Goal: Information Seeking & Learning: Learn about a topic

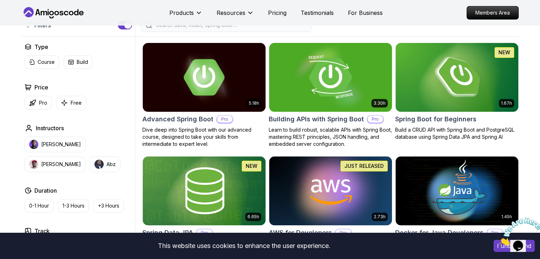
scroll to position [248, 0]
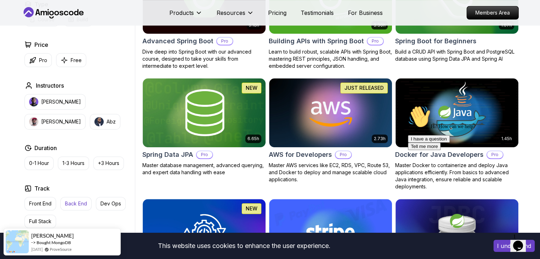
click at [67, 203] on p "Back End" at bounding box center [76, 203] width 22 height 7
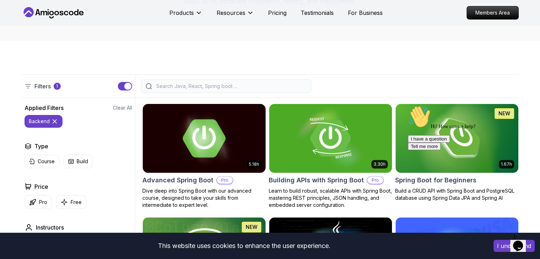
scroll to position [106, 0]
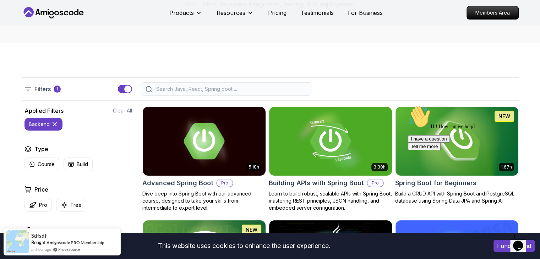
click at [408, 105] on icon "Chat attention grabber" at bounding box center [408, 105] width 0 height 0
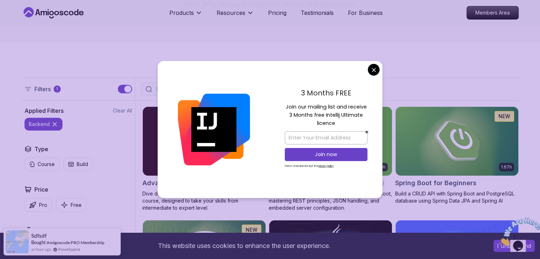
click at [367, 74] on div "3 Months FREE Join our mailing list and receive 3 Months free Intellij Ultimate…" at bounding box center [326, 129] width 112 height 137
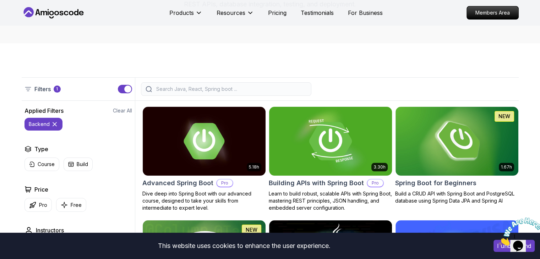
click at [353, 159] on img at bounding box center [330, 141] width 129 height 72
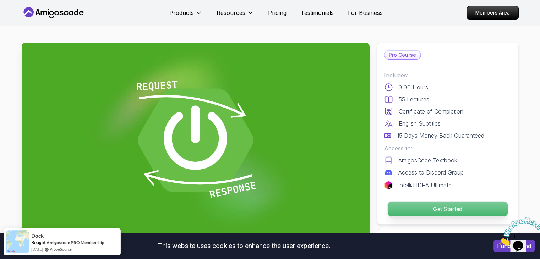
click at [442, 207] on p "Get Started" at bounding box center [447, 209] width 120 height 15
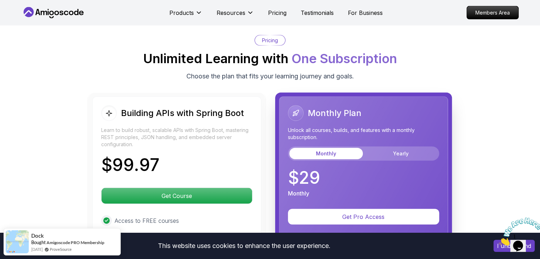
scroll to position [1661, 0]
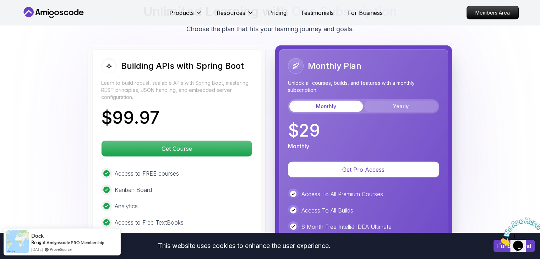
click at [394, 101] on button "Yearly" at bounding box center [400, 106] width 73 height 11
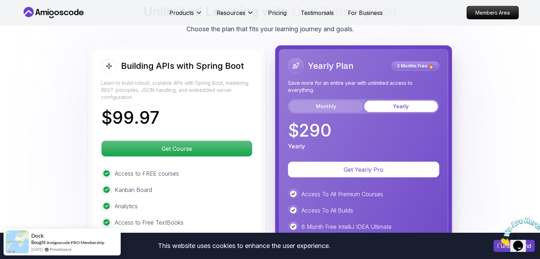
click at [339, 101] on button "Monthly" at bounding box center [325, 106] width 73 height 11
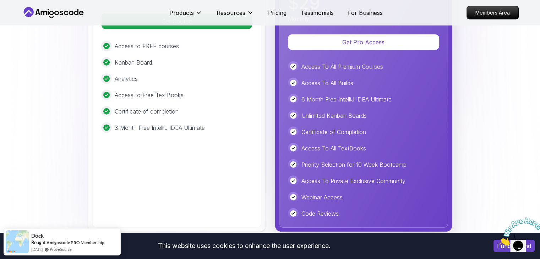
scroll to position [1697, 0]
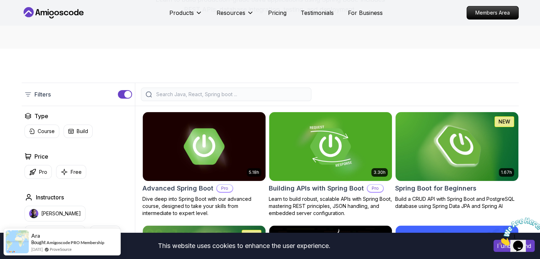
scroll to position [131, 0]
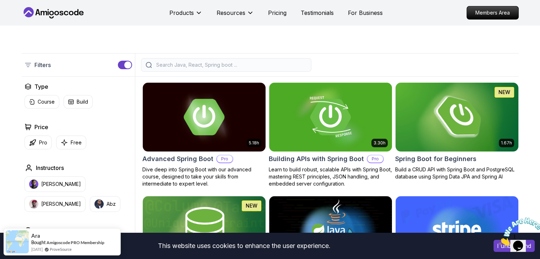
click at [447, 130] on img at bounding box center [456, 117] width 129 height 72
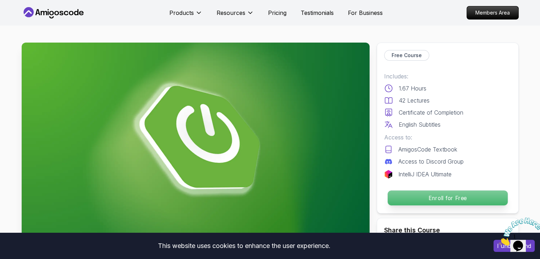
click at [446, 201] on p "Enroll for Free" at bounding box center [447, 198] width 120 height 15
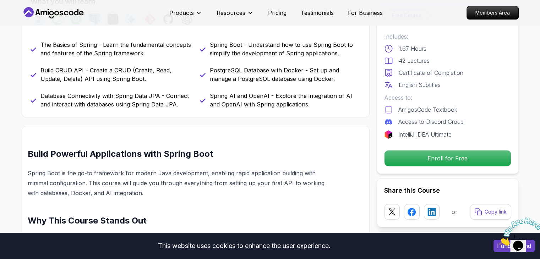
scroll to position [1391, 0]
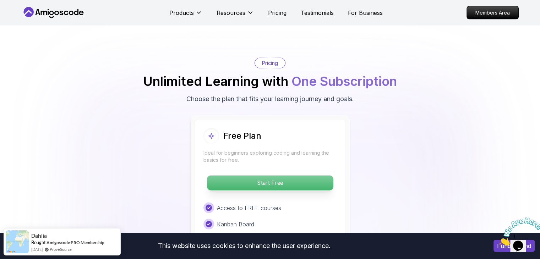
click at [294, 176] on p "Start Free" at bounding box center [270, 183] width 126 height 15
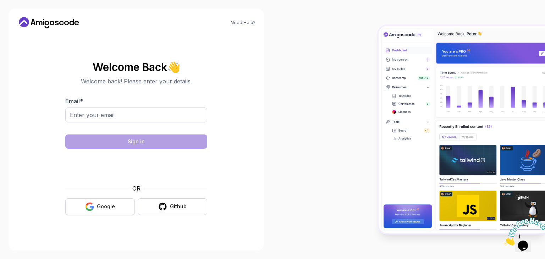
click at [110, 205] on div "Google" at bounding box center [106, 206] width 18 height 7
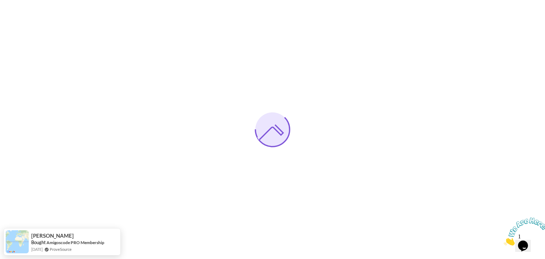
click at [504, 241] on icon "Close" at bounding box center [504, 244] width 0 height 6
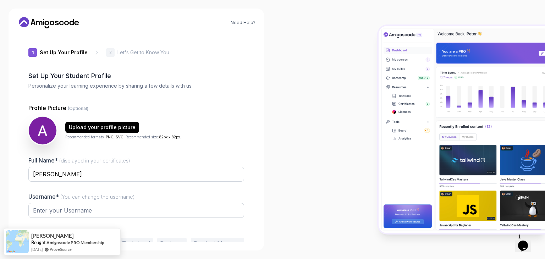
type input "happyfalcona294f"
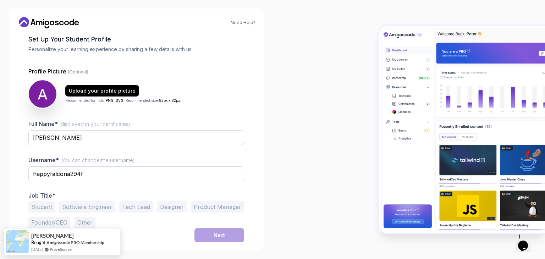
scroll to position [37, 0]
click at [86, 222] on button "Other" at bounding box center [85, 221] width 21 height 11
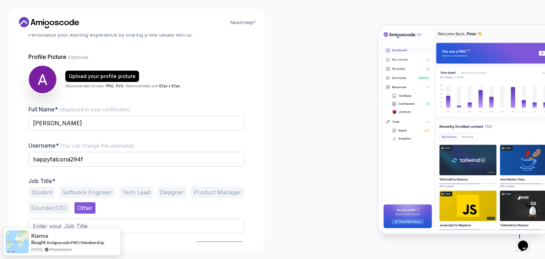
scroll to position [64, 0]
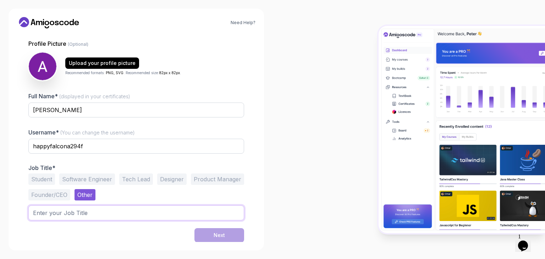
click at [98, 214] on input "text" at bounding box center [136, 212] width 216 height 15
click at [49, 182] on button "Student" at bounding box center [41, 179] width 27 height 11
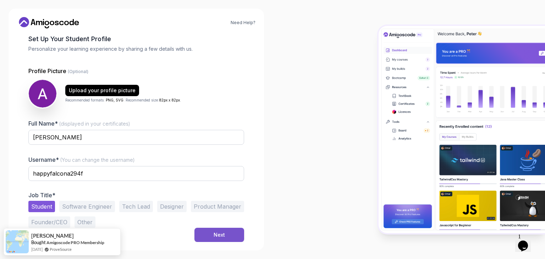
click at [204, 236] on button "Next" at bounding box center [219, 235] width 50 height 14
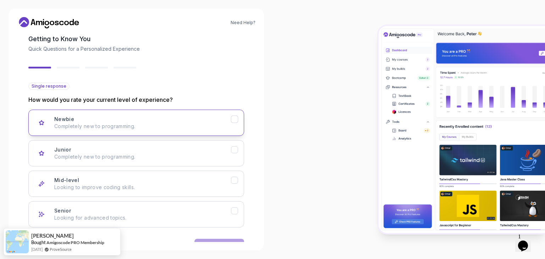
click at [199, 121] on div "Newbie Completely new to programming." at bounding box center [142, 123] width 177 height 14
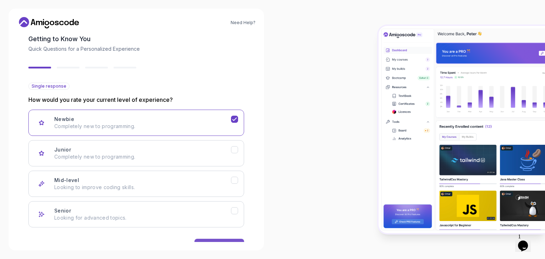
click at [234, 240] on button "Next" at bounding box center [219, 246] width 50 height 14
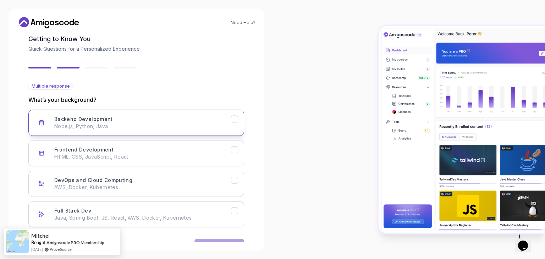
click at [142, 124] on p "Node.js, Python, Java" at bounding box center [142, 126] width 177 height 7
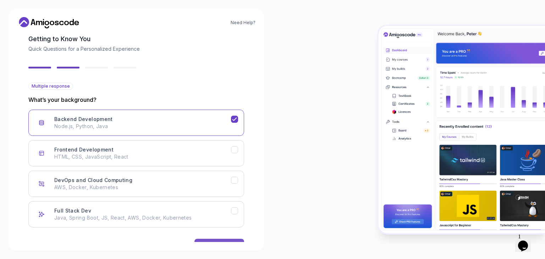
click at [237, 241] on button "Next" at bounding box center [219, 246] width 50 height 14
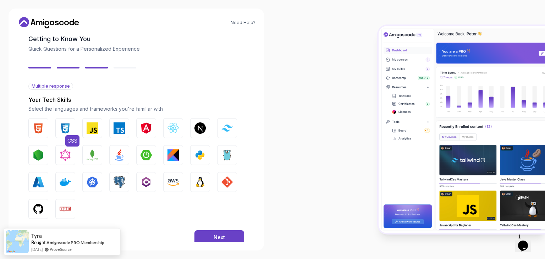
drag, startPoint x: 42, startPoint y: 133, endPoint x: 58, endPoint y: 132, distance: 15.7
click at [42, 133] on img "button" at bounding box center [38, 127] width 11 height 11
click at [64, 131] on img "button" at bounding box center [65, 127] width 11 height 11
click at [87, 132] on img "button" at bounding box center [92, 127] width 11 height 11
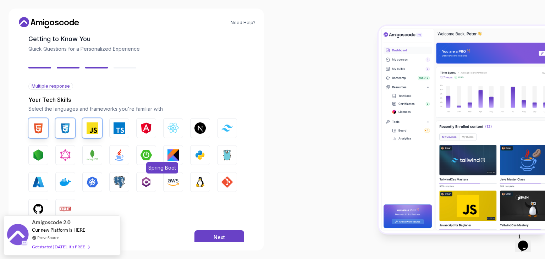
click at [147, 157] on img "button" at bounding box center [146, 154] width 11 height 11
click at [40, 157] on img "button" at bounding box center [38, 154] width 11 height 11
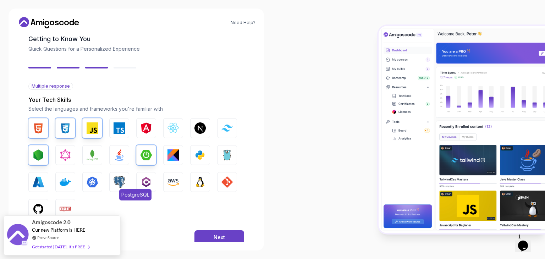
click at [117, 176] on img "button" at bounding box center [119, 181] width 11 height 11
click at [136, 220] on div "Back Next" at bounding box center [136, 237] width 216 height 37
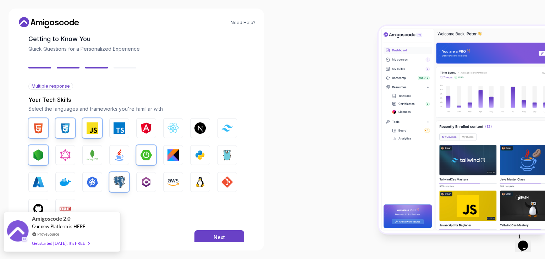
click at [94, 236] on div "Amigoscode 2.0 Our new Platform is HERE ProveSource Get started today. It's FREE" at bounding box center [62, 232] width 117 height 40
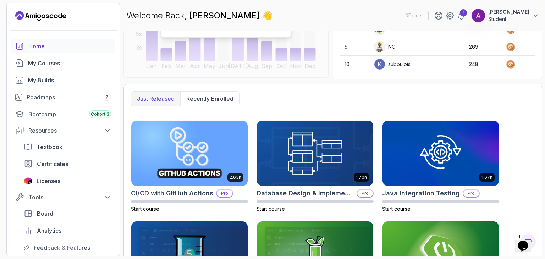
scroll to position [142, 0]
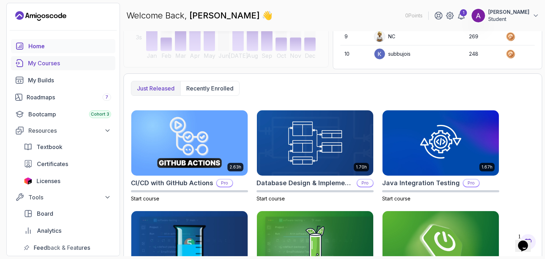
click at [56, 62] on div "My Courses" at bounding box center [69, 63] width 83 height 9
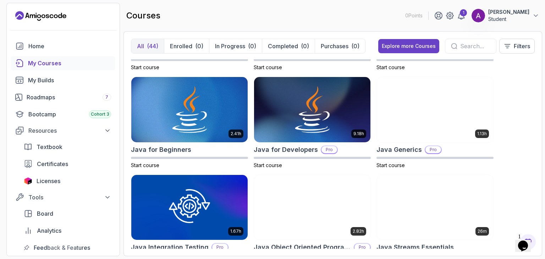
scroll to position [497, 0]
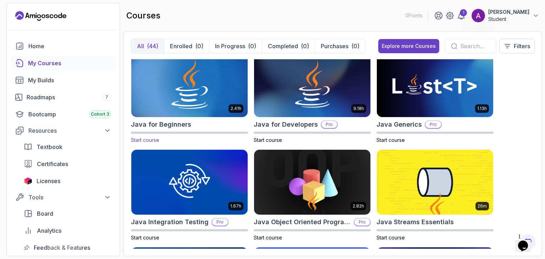
click at [189, 103] on img at bounding box center [189, 84] width 122 height 68
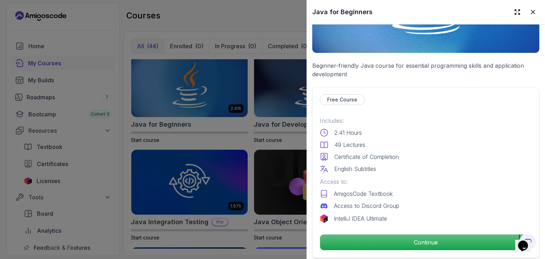
scroll to position [106, 0]
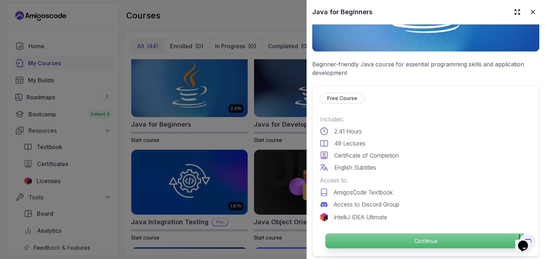
click at [449, 241] on p "Continue" at bounding box center [425, 240] width 201 height 15
click at [443, 236] on html "0 Points 1 [PERSON_NAME] Student Home My Courses My Builds Roadmaps 7 Bootcamp …" at bounding box center [272, 129] width 545 height 259
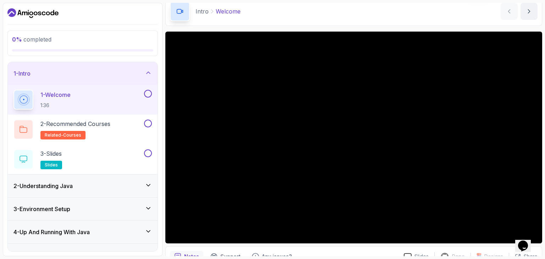
scroll to position [68, 0]
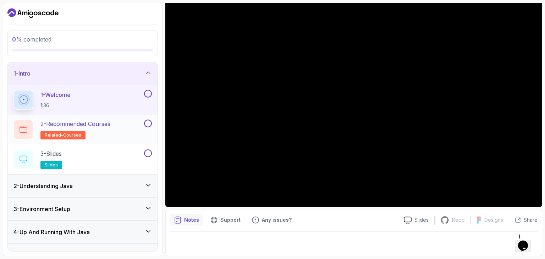
click at [96, 130] on h2 "2 - Recommended Courses related-courses" at bounding box center [75, 130] width 70 height 20
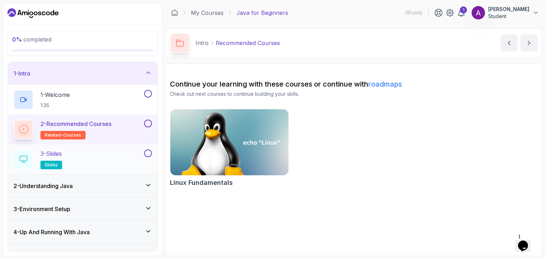
click at [111, 152] on div "3 - Slides slides" at bounding box center [77, 159] width 129 height 20
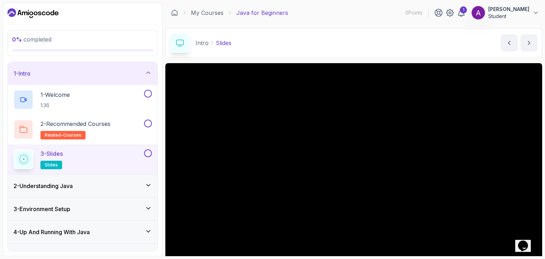
click at [133, 182] on div "2 - Understanding Java" at bounding box center [82, 186] width 138 height 9
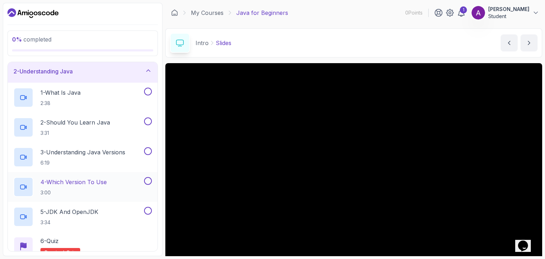
scroll to position [71, 0]
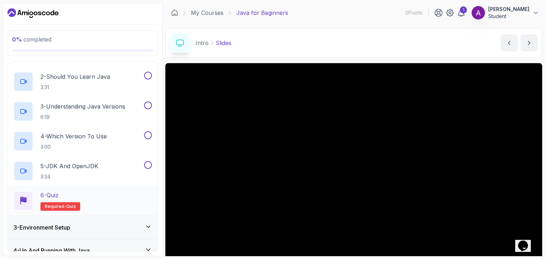
click at [101, 198] on div "6 - Quiz Required- quiz" at bounding box center [82, 201] width 138 height 20
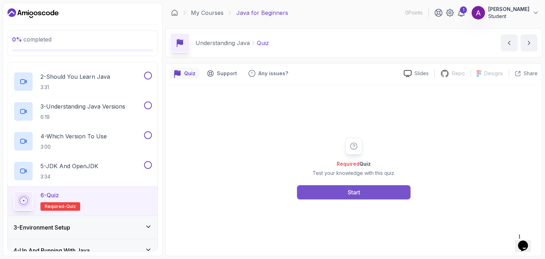
click at [342, 192] on button "Start" at bounding box center [354, 192] width 114 height 14
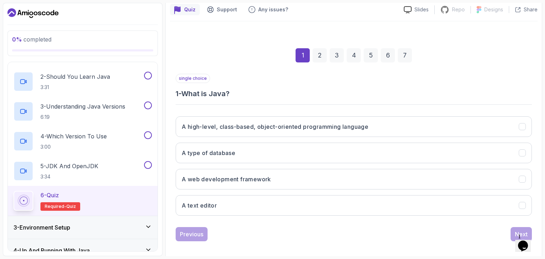
scroll to position [68, 0]
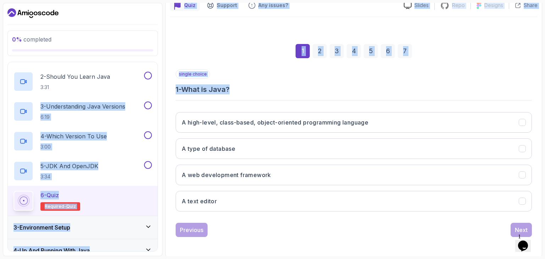
drag, startPoint x: 242, startPoint y: 91, endPoint x: 227, endPoint y: 81, distance: 18.6
click at [161, 81] on div "0 % completed 1 - Intro 2 - Understanding Java 1 - What Is Java 2:38 2 - Should…" at bounding box center [272, 129] width 539 height 253
click at [281, 81] on div "single choice 1 - What is Java?" at bounding box center [354, 82] width 356 height 25
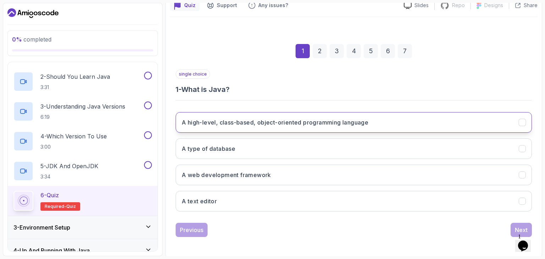
click at [287, 123] on h3 "A high-level, class-based, object-oriented programming language" at bounding box center [275, 122] width 187 height 9
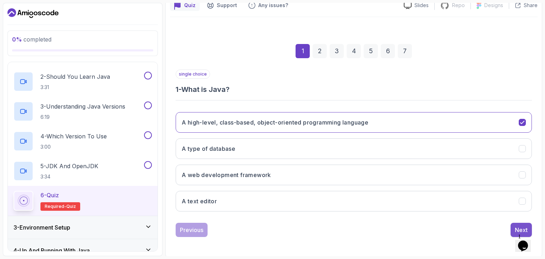
drag, startPoint x: 525, startPoint y: 225, endPoint x: 521, endPoint y: 225, distance: 4.6
click at [525, 226] on div "Next" at bounding box center [521, 230] width 13 height 9
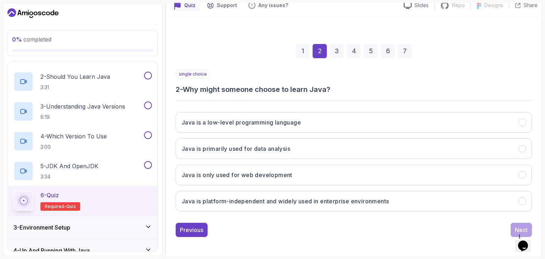
drag, startPoint x: 186, startPoint y: 89, endPoint x: 337, endPoint y: 91, distance: 151.2
click at [336, 91] on h3 "2 - Why might someone choose to learn Java?" at bounding box center [354, 89] width 356 height 10
click at [342, 89] on h3 "2 - Why might someone choose to learn Java?" at bounding box center [354, 89] width 356 height 10
click at [304, 199] on h3 "Java is platform-independent and widely used in enterprise environments" at bounding box center [285, 201] width 207 height 9
click at [519, 229] on div "Next" at bounding box center [521, 230] width 13 height 9
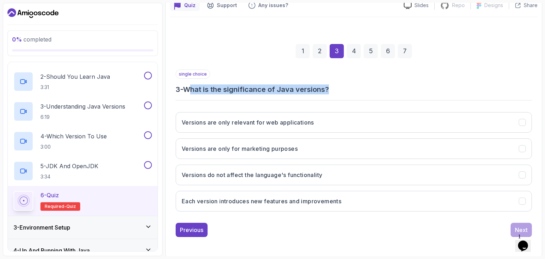
drag, startPoint x: 192, startPoint y: 86, endPoint x: 329, endPoint y: 93, distance: 137.5
click at [329, 93] on h3 "3 - What is the significance of Java versions?" at bounding box center [354, 89] width 356 height 10
click at [331, 91] on h3 "3 - What is the significance of Java versions?" at bounding box center [354, 89] width 356 height 10
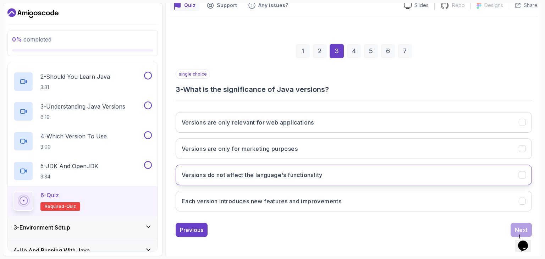
click at [272, 175] on h3 "Versions do not affect the language's functionality" at bounding box center [252, 175] width 141 height 9
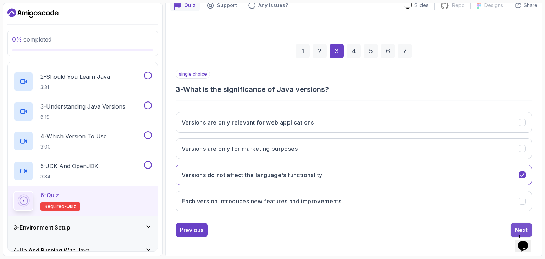
click at [517, 226] on div "Next" at bounding box center [521, 230] width 13 height 9
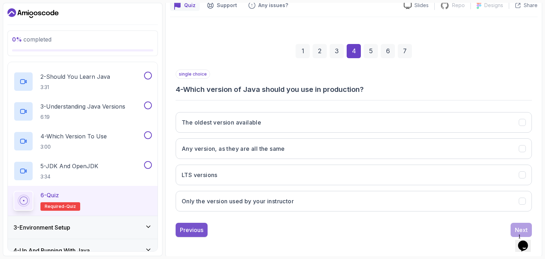
click at [189, 232] on div "Previous" at bounding box center [191, 230] width 23 height 9
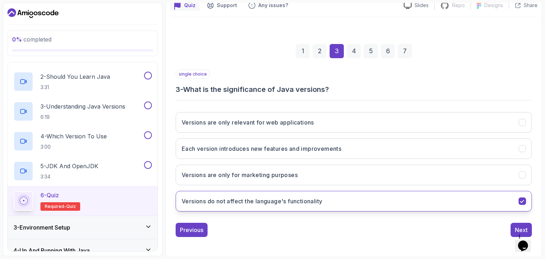
click at [237, 201] on h3 "Versions do not affect the language's functionality" at bounding box center [252, 201] width 141 height 9
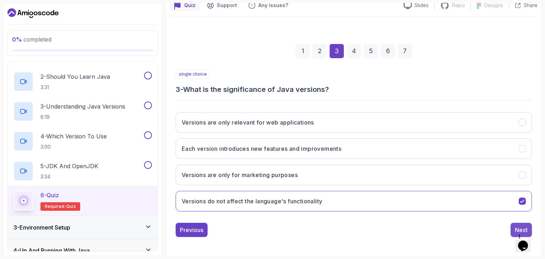
click at [516, 226] on div "Next" at bounding box center [521, 230] width 13 height 9
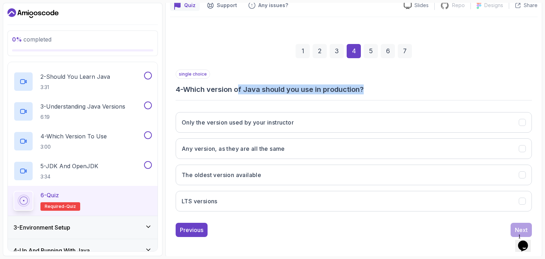
drag, startPoint x: 243, startPoint y: 89, endPoint x: 375, endPoint y: 88, distance: 132.4
click at [375, 88] on h3 "4 - Which version of Java should you use in production?" at bounding box center [354, 89] width 356 height 10
click at [376, 87] on h3 "4 - Which version of Java should you use in production?" at bounding box center [354, 89] width 356 height 10
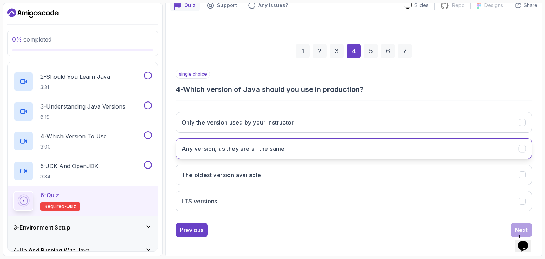
click at [268, 147] on h3 "Any version, as they are all the same" at bounding box center [233, 148] width 103 height 9
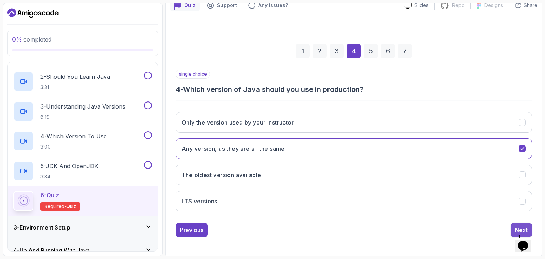
click at [524, 226] on div "Next" at bounding box center [521, 230] width 13 height 9
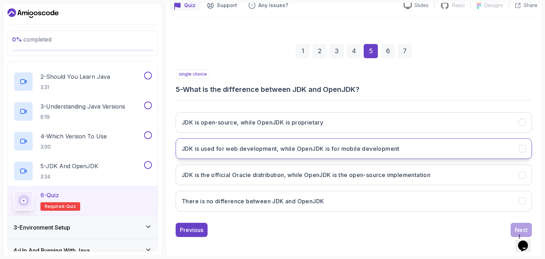
click at [340, 148] on h3 "JDK is used for web development, while OpenJDK is for mobile development" at bounding box center [291, 148] width 218 height 9
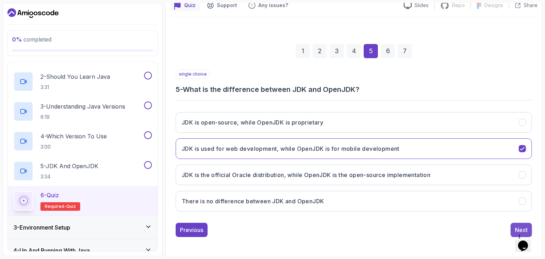
click at [514, 223] on button "Next" at bounding box center [521, 230] width 21 height 14
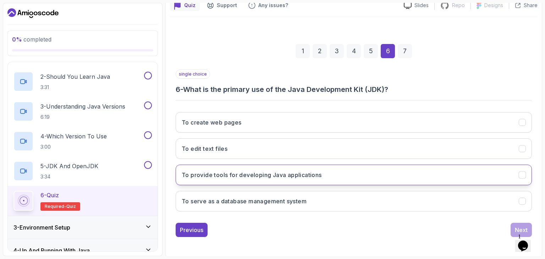
click at [291, 175] on h3 "To provide tools for developing Java applications" at bounding box center [252, 175] width 140 height 9
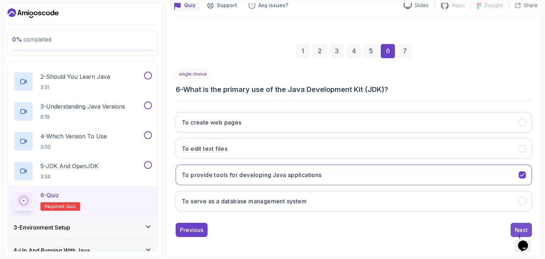
click at [516, 226] on div "Next" at bounding box center [521, 230] width 13 height 9
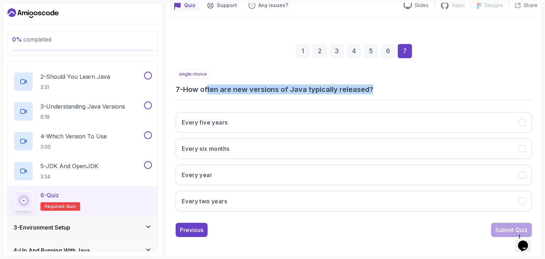
drag, startPoint x: 209, startPoint y: 87, endPoint x: 380, endPoint y: 90, distance: 171.1
click at [380, 90] on h3 "7 - How often are new versions of Java typically released?" at bounding box center [354, 89] width 356 height 10
click at [400, 92] on h3 "7 - How often are new versions of Java typically released?" at bounding box center [354, 89] width 356 height 10
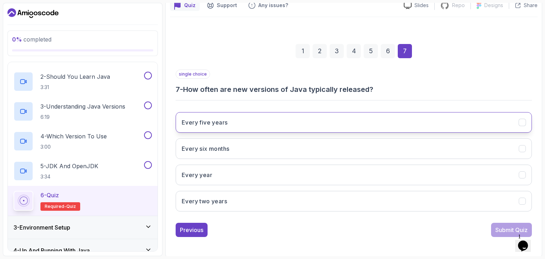
click at [298, 123] on button "Every five years" at bounding box center [354, 122] width 356 height 21
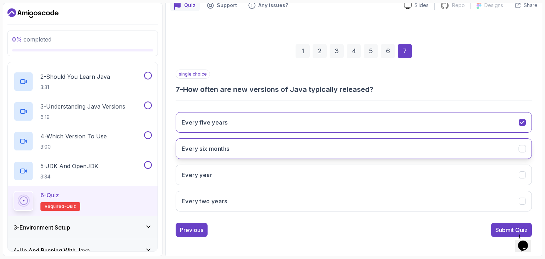
click at [338, 140] on button "Every six months" at bounding box center [354, 148] width 356 height 21
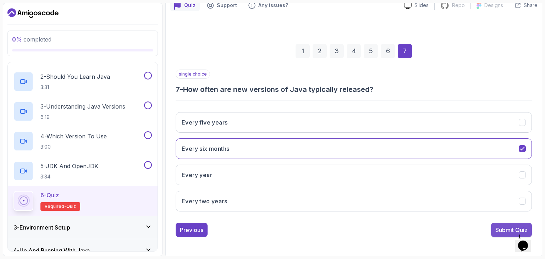
click at [500, 227] on div "Submit Quiz" at bounding box center [511, 230] width 32 height 9
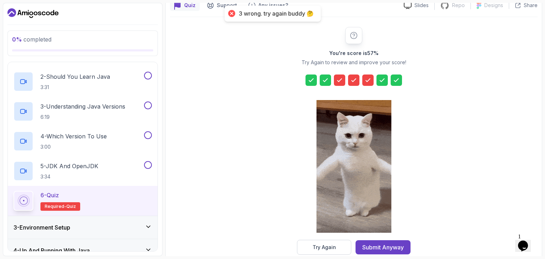
click at [385, 81] on icon at bounding box center [382, 80] width 7 height 7
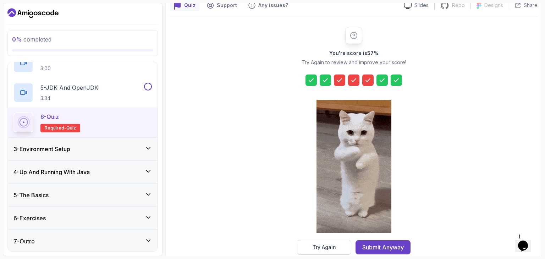
scroll to position [150, 0]
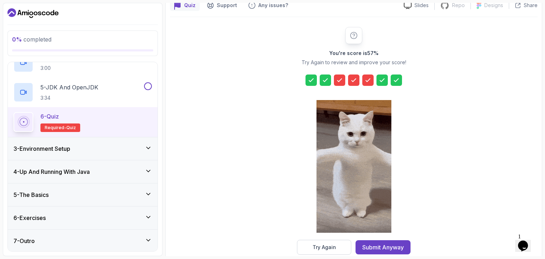
click at [104, 154] on div "3 - Environment Setup" at bounding box center [83, 148] width 150 height 23
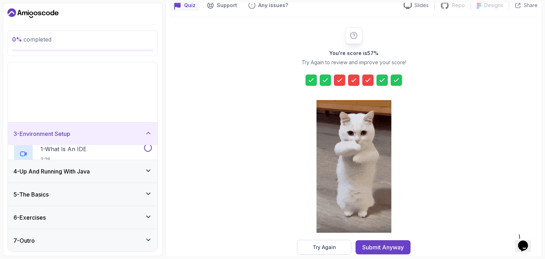
scroll to position [0, 0]
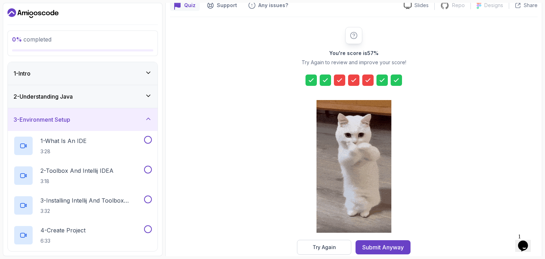
click at [145, 125] on div "3 - Environment Setup" at bounding box center [83, 119] width 150 height 23
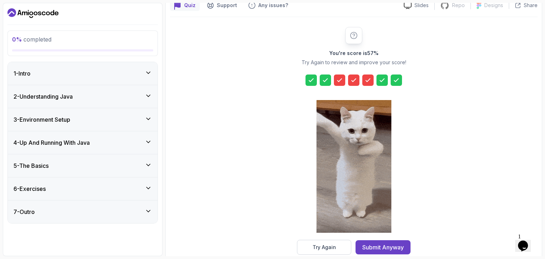
click at [155, 213] on div "7 - Outro" at bounding box center [83, 211] width 150 height 23
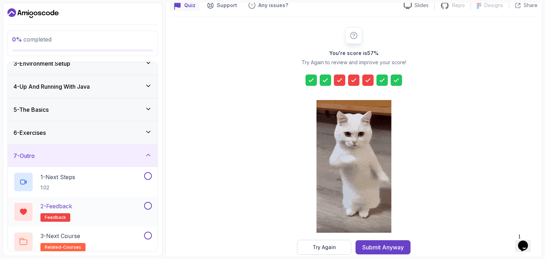
scroll to position [60, 0]
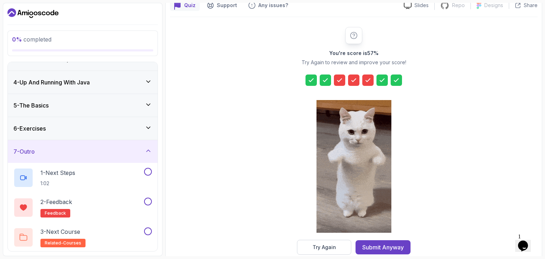
click at [153, 125] on div "6 - Exercises" at bounding box center [83, 128] width 150 height 23
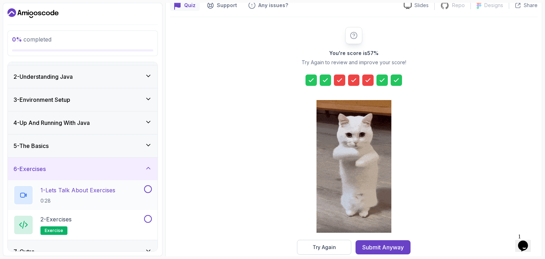
scroll to position [31, 0]
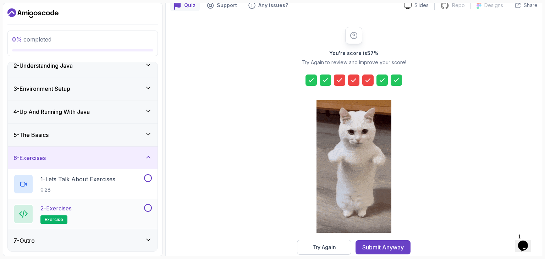
click at [83, 213] on div "2 - Exercises exercise" at bounding box center [77, 214] width 129 height 20
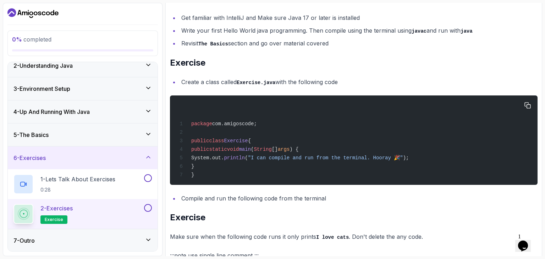
scroll to position [177, 0]
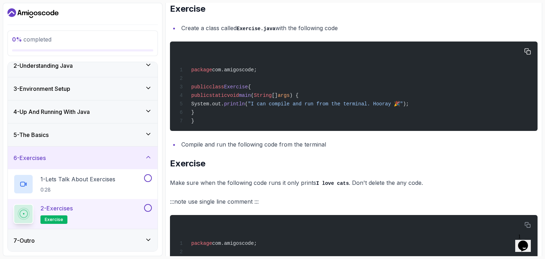
drag, startPoint x: 225, startPoint y: 105, endPoint x: 222, endPoint y: 83, distance: 21.8
click at [222, 83] on div "package com.amigoscode; public class Exercise { public static void main ( Strin…" at bounding box center [354, 86] width 356 height 81
click at [240, 100] on div "package com.amigoscode; public class Exercise { public static void main ( Strin…" at bounding box center [354, 86] width 356 height 81
drag, startPoint x: 227, startPoint y: 115, endPoint x: 216, endPoint y: 86, distance: 31.1
click at [216, 86] on div "package com.amigoscode; public class Exercise { public static void main ( Strin…" at bounding box center [354, 86] width 356 height 81
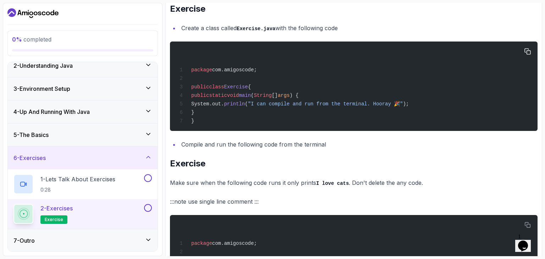
click at [251, 111] on div "package com.amigoscode; public class Exercise { public static void main ( Strin…" at bounding box center [354, 86] width 356 height 81
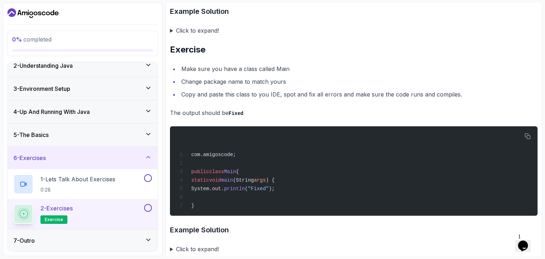
scroll to position [1468, 0]
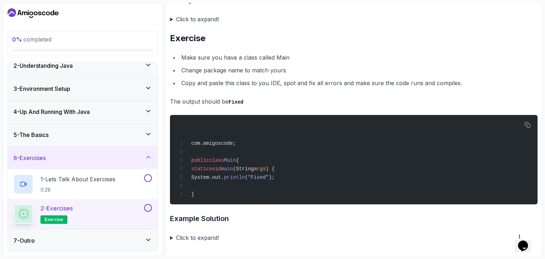
click at [171, 235] on summary "Click to expand!" at bounding box center [354, 238] width 368 height 10
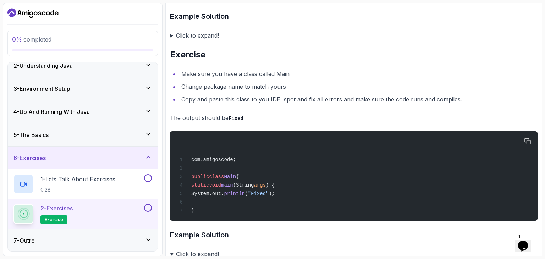
scroll to position [1406, 0]
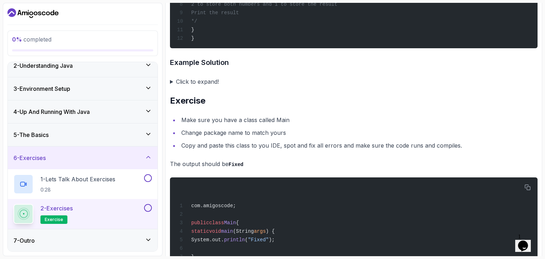
click at [174, 81] on summary "Click to expand!" at bounding box center [354, 82] width 368 height 10
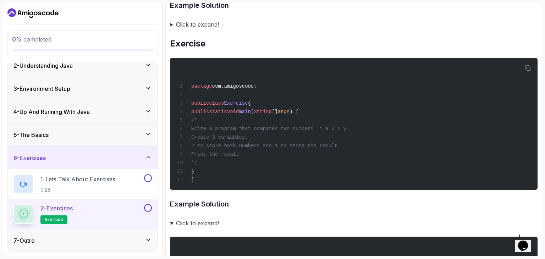
scroll to position [1264, 0]
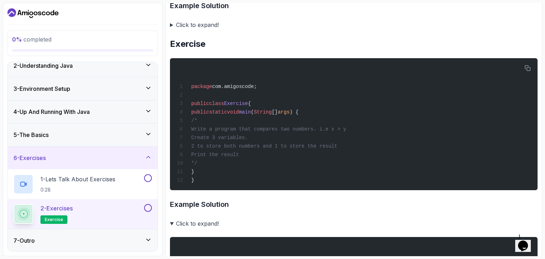
click at [201, 204] on h3 "Example Solution" at bounding box center [354, 204] width 368 height 11
click at [343, 114] on div "package com.amigoscode; public class Exercise { public static void main ( Strin…" at bounding box center [354, 123] width 356 height 123
click at [328, 144] on span "2 to store both numbers and 1 to store the result" at bounding box center [264, 146] width 146 height 6
drag, startPoint x: 285, startPoint y: 161, endPoint x: 270, endPoint y: 124, distance: 39.5
click at [270, 124] on div "package com.amigoscode; public class Exercise { public static void main ( Strin…" at bounding box center [354, 123] width 356 height 123
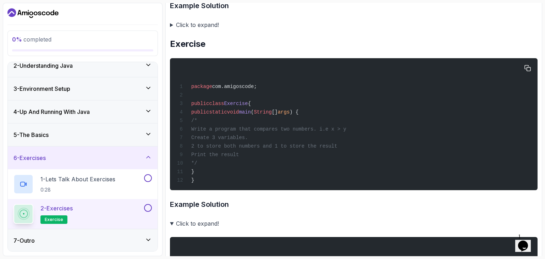
click at [274, 145] on span "2 to store both numbers and 1 to store the result" at bounding box center [264, 146] width 146 height 6
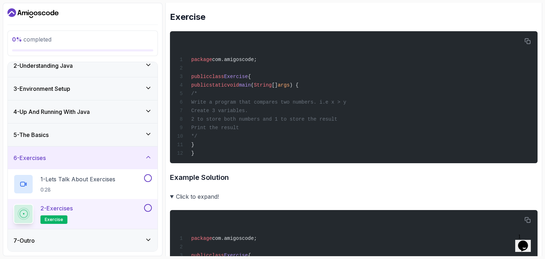
scroll to position [1228, 0]
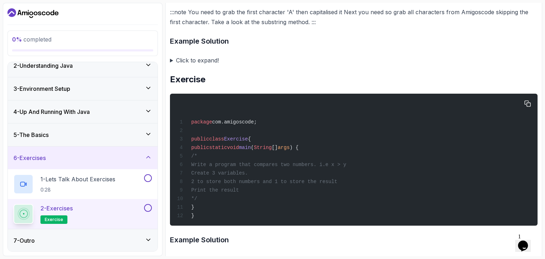
drag, startPoint x: 286, startPoint y: 165, endPoint x: 340, endPoint y: 165, distance: 53.9
click at [340, 165] on span "Write a program that compares two numbers. i.e x > y" at bounding box center [268, 165] width 155 height 6
drag, startPoint x: 342, startPoint y: 163, endPoint x: 351, endPoint y: 164, distance: 8.6
click at [346, 164] on span "Write a program that compares two numbers. i.e x > y" at bounding box center [268, 165] width 155 height 6
drag, startPoint x: 354, startPoint y: 164, endPoint x: 376, endPoint y: 165, distance: 22.0
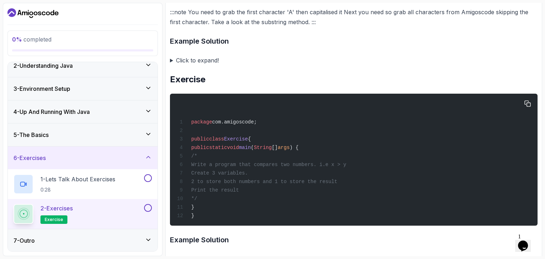
click at [376, 165] on div "package com.amigoscode; public class Exercise { public static void main ( Strin…" at bounding box center [354, 159] width 356 height 123
click at [289, 169] on div "package com.amigoscode; public class Exercise { public static void main ( Strin…" at bounding box center [354, 159] width 356 height 123
drag, startPoint x: 230, startPoint y: 172, endPoint x: 235, endPoint y: 183, distance: 12.3
click at [248, 171] on span "Create 3 variables." at bounding box center [219, 173] width 57 height 6
drag, startPoint x: 220, startPoint y: 180, endPoint x: 271, endPoint y: 179, distance: 51.1
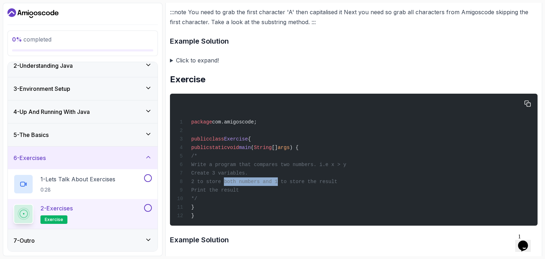
click at [271, 179] on span "2 to store both numbers and 1 to store the result" at bounding box center [264, 182] width 146 height 6
click at [235, 180] on span "2 to store both numbers and 1 to store the result" at bounding box center [264, 182] width 146 height 6
click at [290, 179] on span "2 to store both numbers and 1 to store the result" at bounding box center [264, 182] width 146 height 6
drag, startPoint x: 318, startPoint y: 184, endPoint x: 356, endPoint y: 178, distance: 37.8
click at [337, 179] on span "2 to store both numbers and 1 to store the result" at bounding box center [264, 182] width 146 height 6
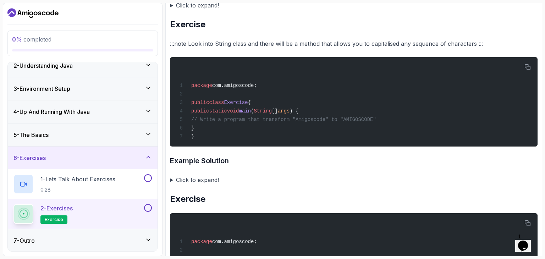
scroll to position [859, 0]
